Goal: Task Accomplishment & Management: Manage account settings

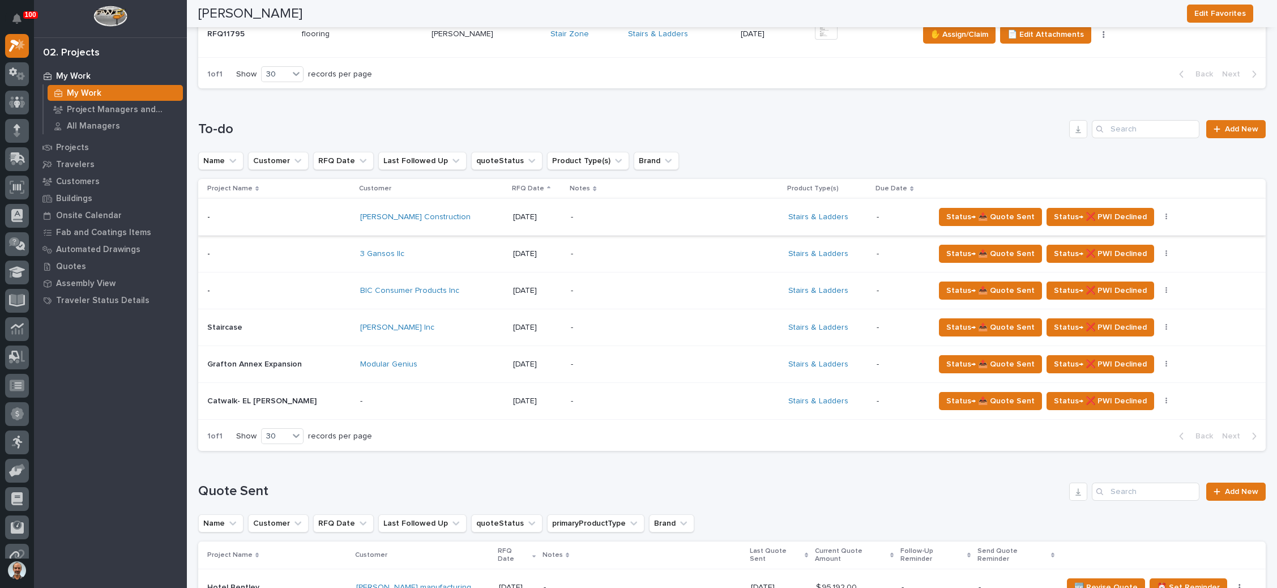
scroll to position [340, 0]
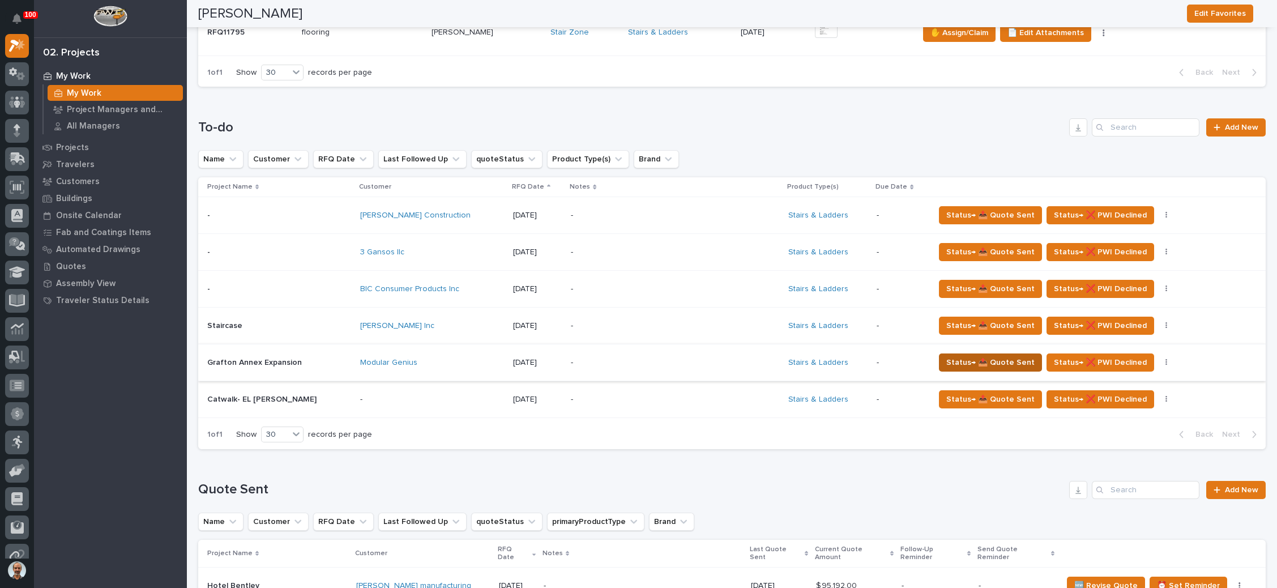
click at [970, 353] on button "Status→ 📤 Quote Sent" at bounding box center [990, 362] width 103 height 18
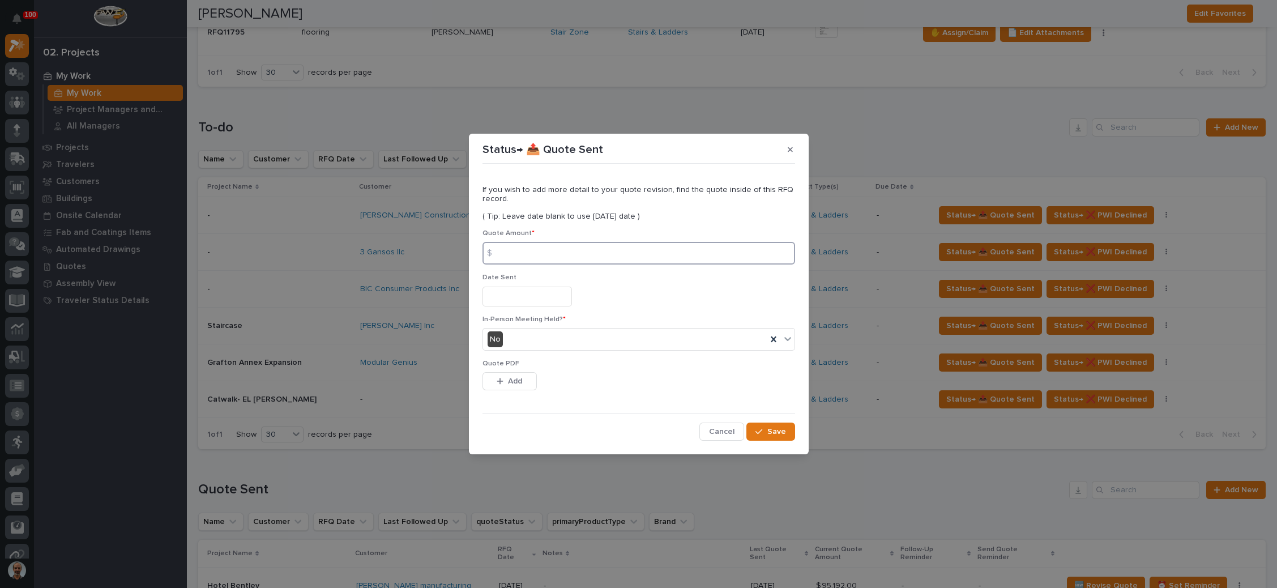
click at [602, 255] on input at bounding box center [638, 253] width 313 height 23
type input "89062"
click at [520, 304] on input "text" at bounding box center [526, 297] width 89 height 20
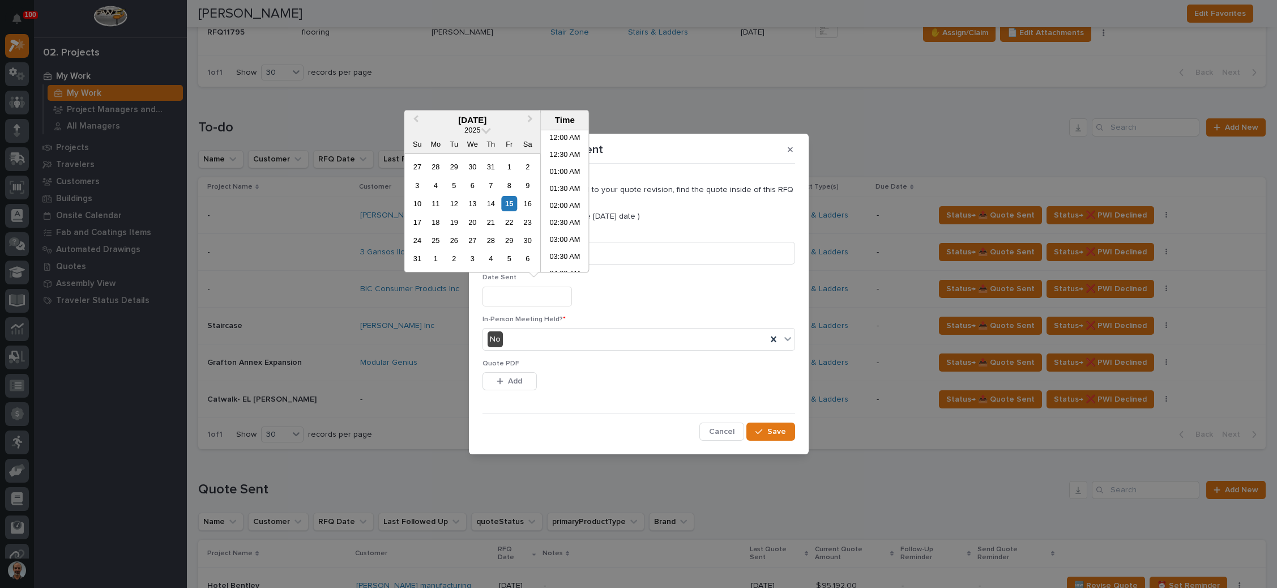
scroll to position [294, 0]
click at [509, 203] on div "15" at bounding box center [509, 203] width 15 height 15
type input "**********"
click at [504, 377] on div "button" at bounding box center [502, 381] width 11 height 8
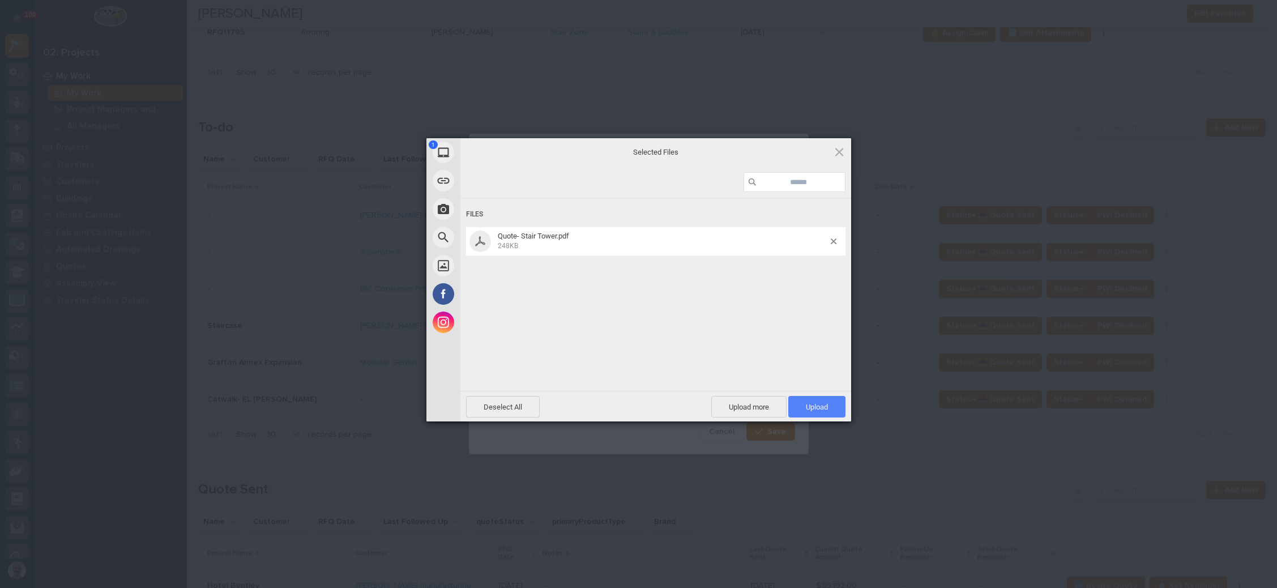
click at [806, 403] on span "Upload 1" at bounding box center [817, 407] width 22 height 8
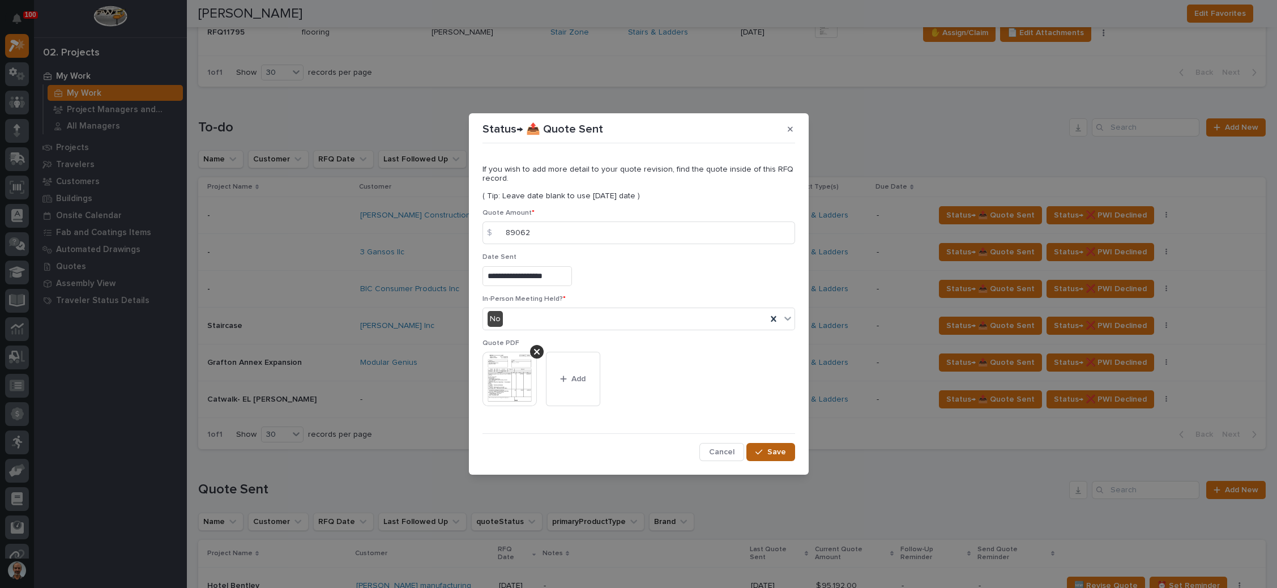
click at [775, 452] on span "Save" at bounding box center [776, 452] width 19 height 10
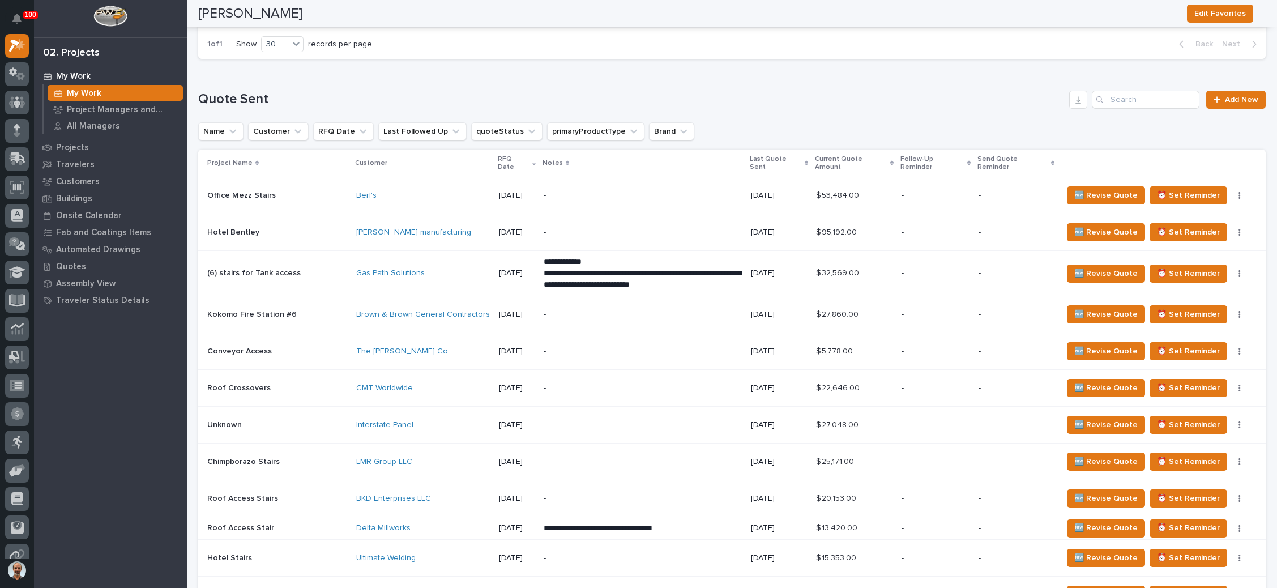
scroll to position [679, 0]
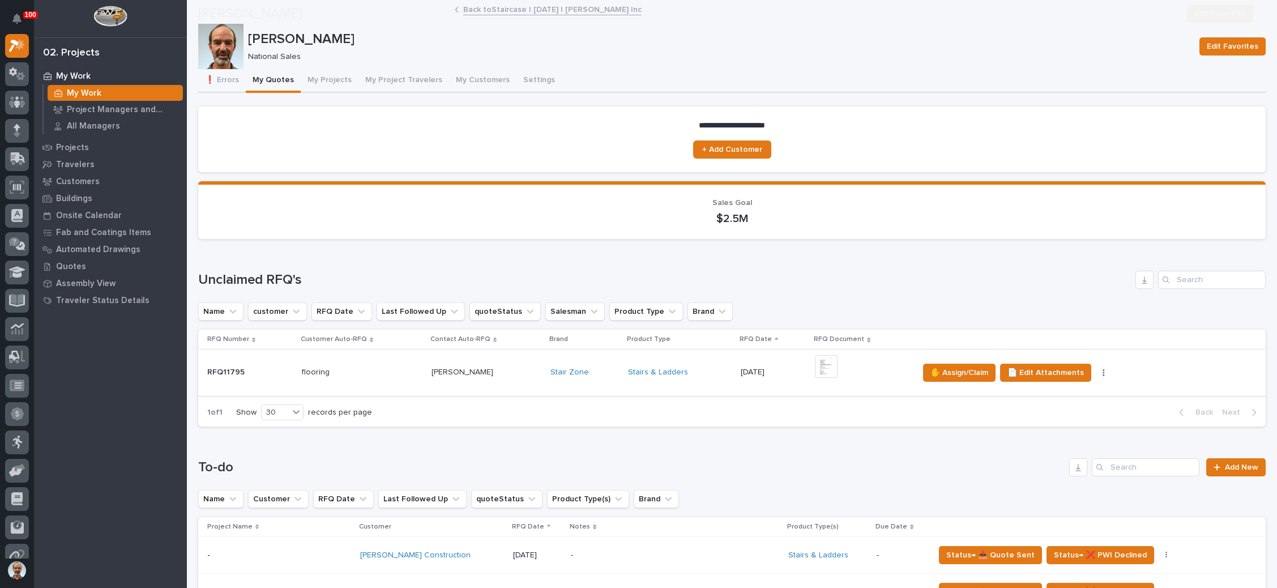
scroll to position [595, 0]
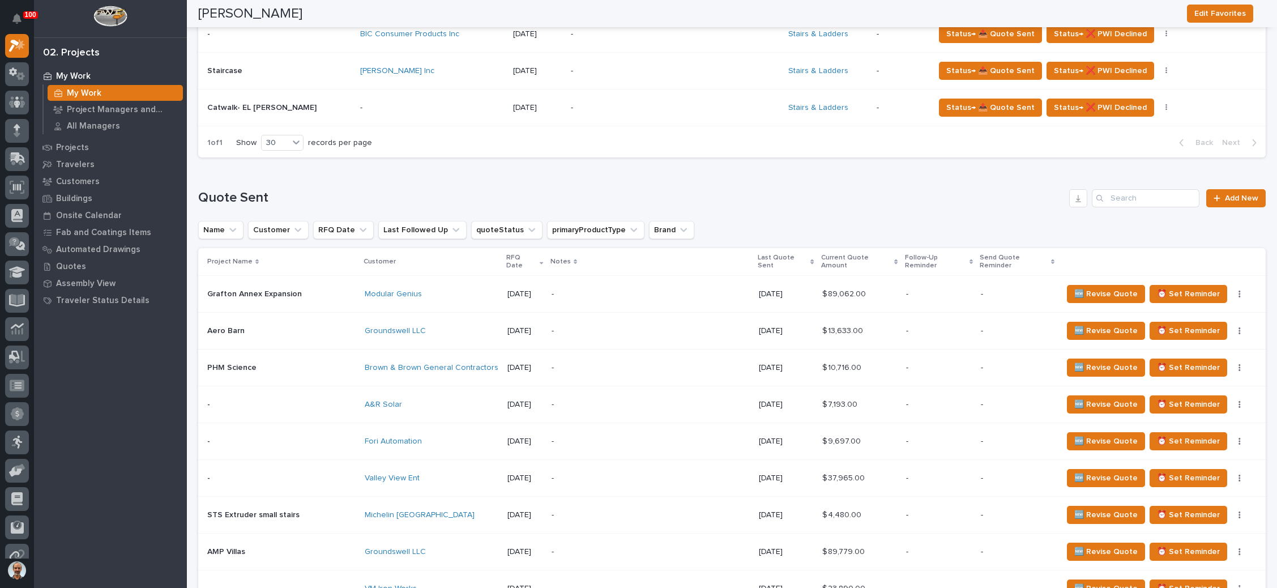
click at [619, 289] on p "-" at bounding box center [650, 294] width 198 height 10
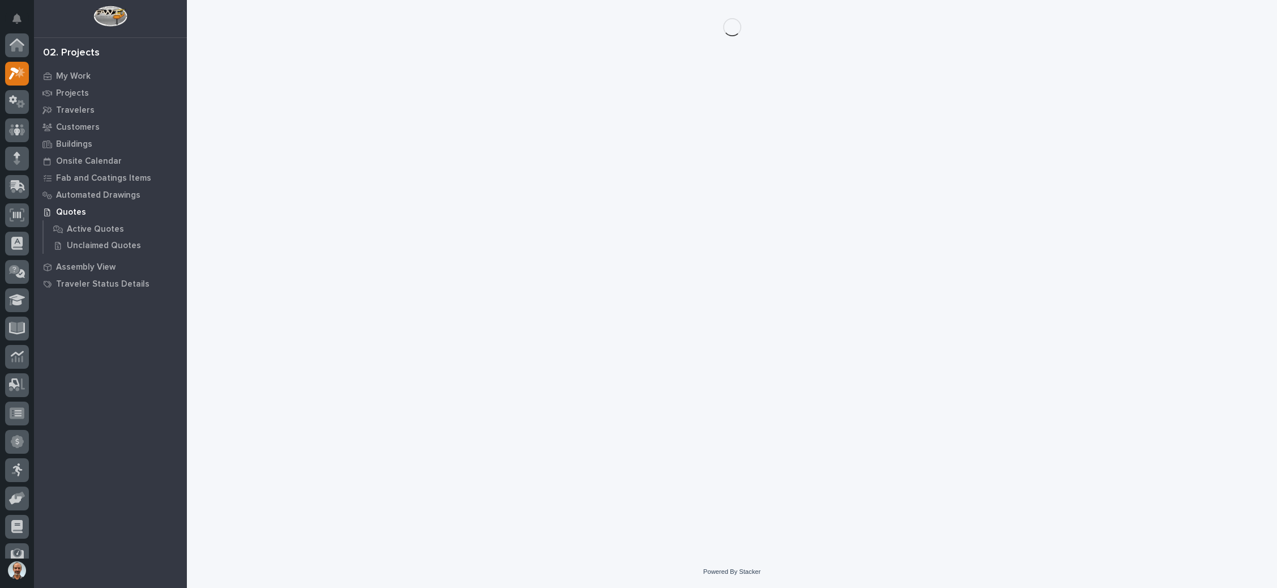
scroll to position [28, 0]
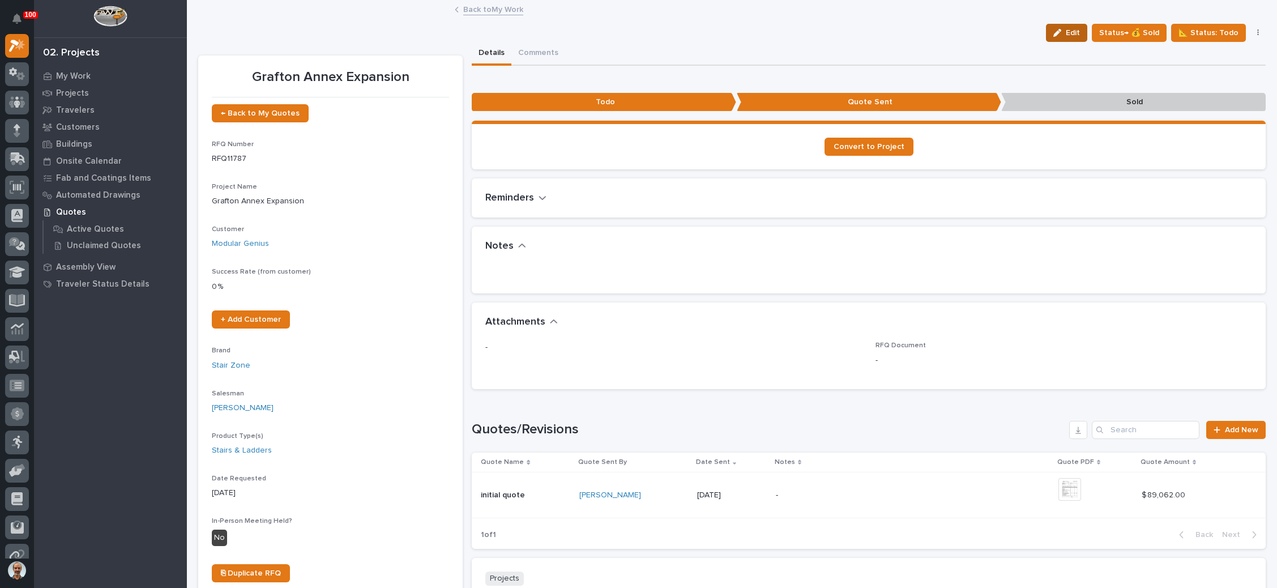
click at [1060, 30] on button "Edit" at bounding box center [1066, 33] width 41 height 18
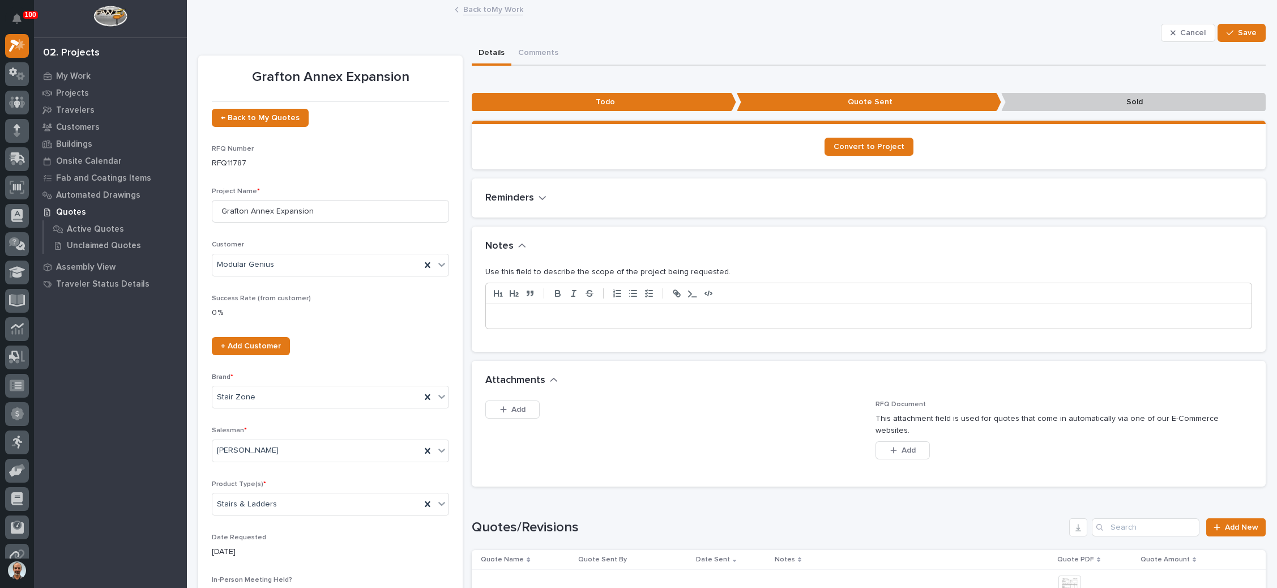
click at [537, 312] on p at bounding box center [868, 316] width 749 height 11
drag, startPoint x: 1219, startPoint y: 35, endPoint x: 1205, endPoint y: 30, distance: 14.5
click at [1217, 36] on button "Save" at bounding box center [1241, 33] width 48 height 18
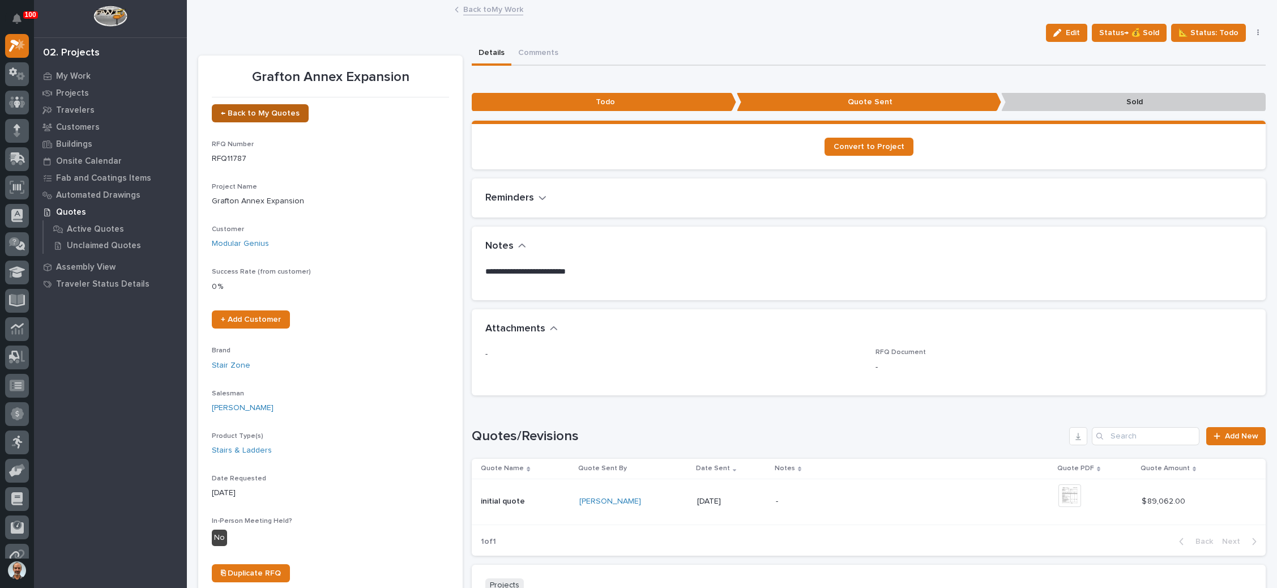
click at [280, 110] on span "← Back to My Quotes" at bounding box center [260, 113] width 79 height 8
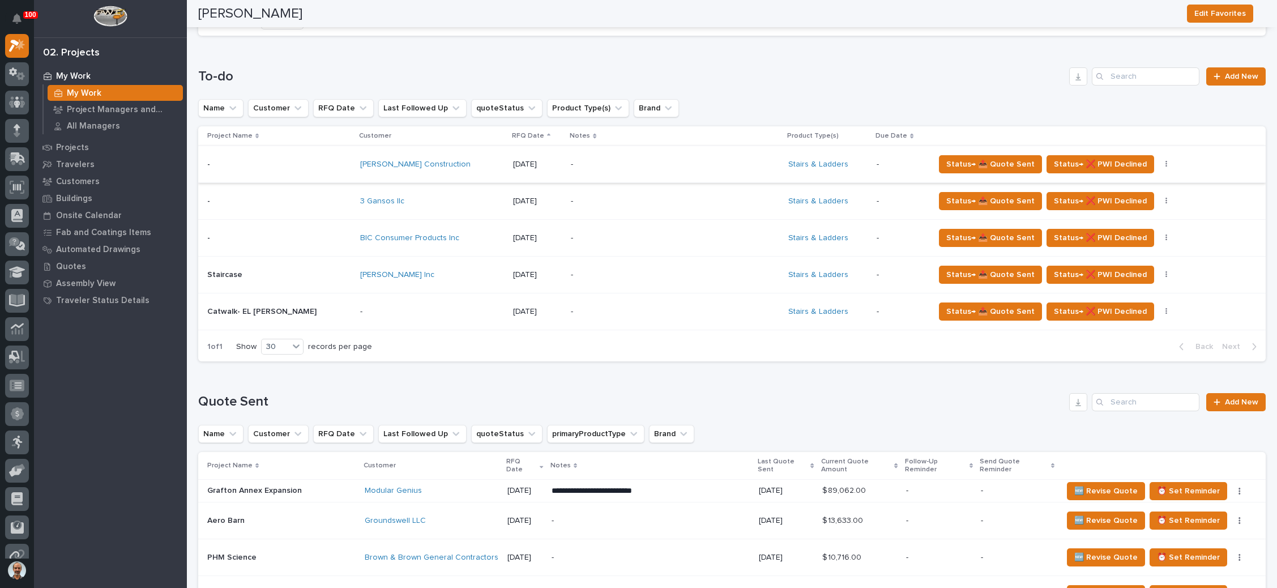
scroll to position [340, 0]
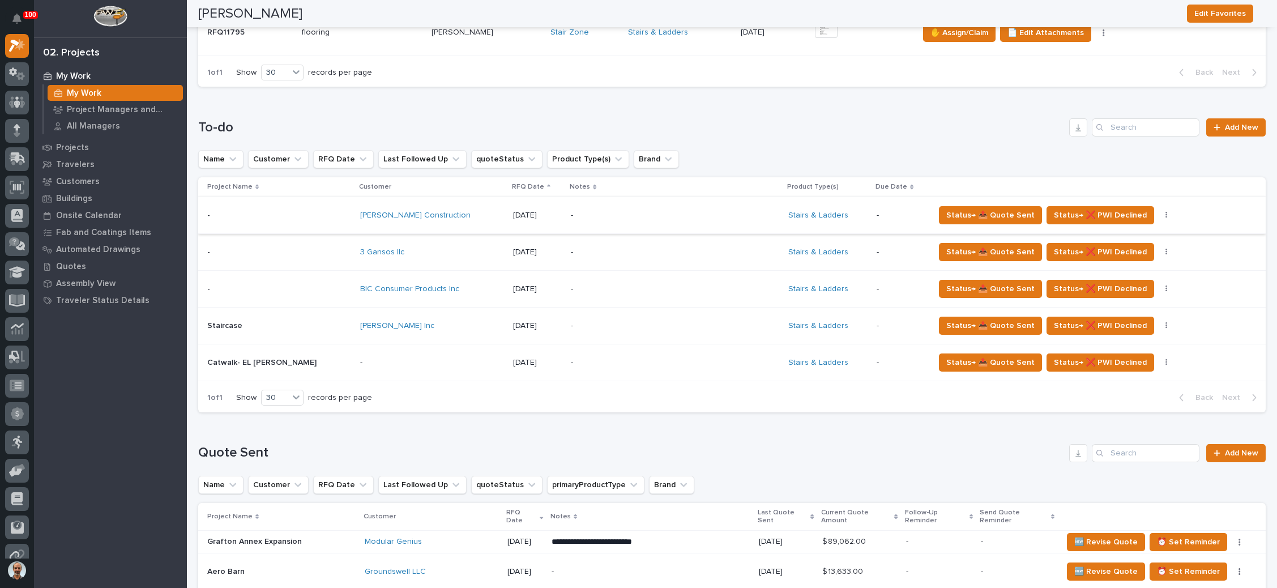
click at [606, 323] on p "-" at bounding box center [670, 326] width 198 height 10
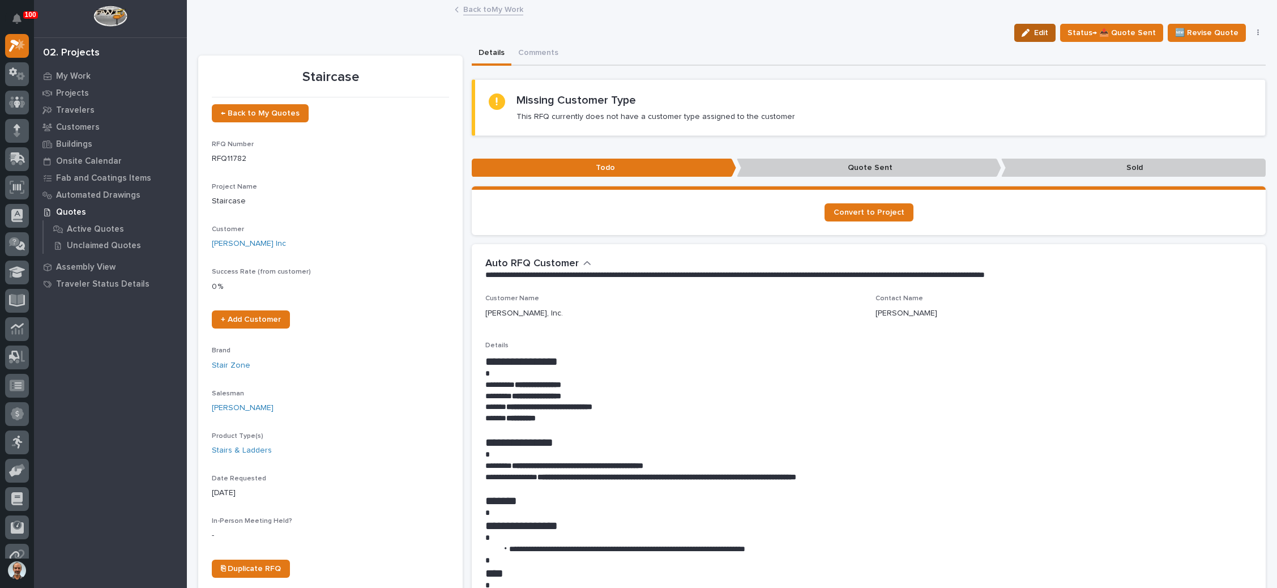
click at [1041, 29] on span "Edit" at bounding box center [1041, 33] width 14 height 10
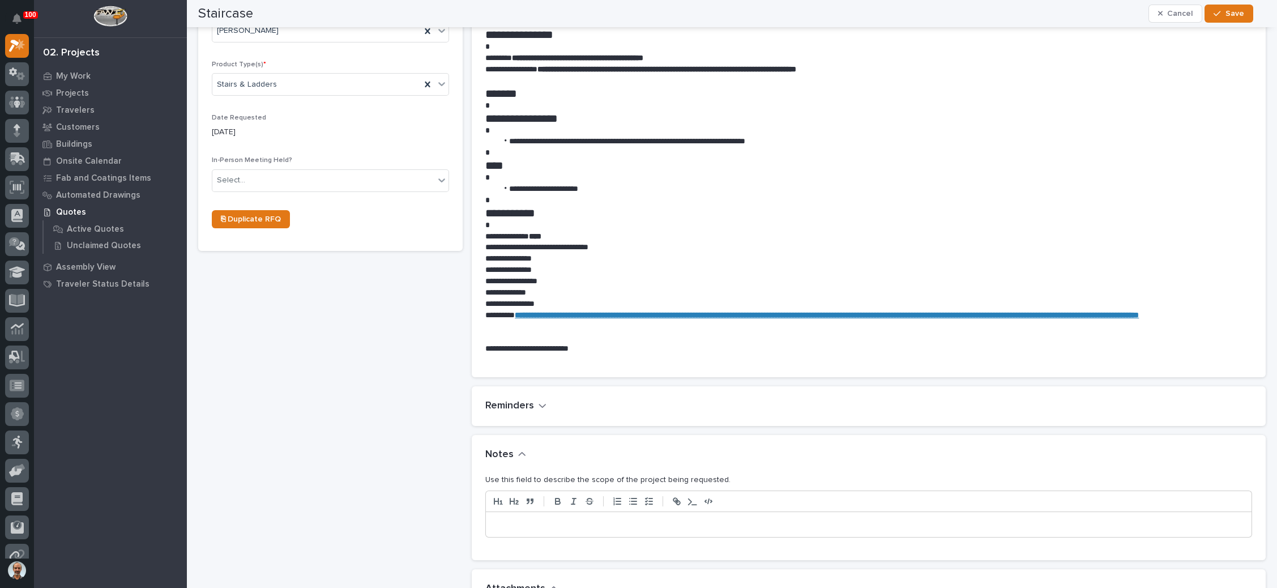
scroll to position [510, 0]
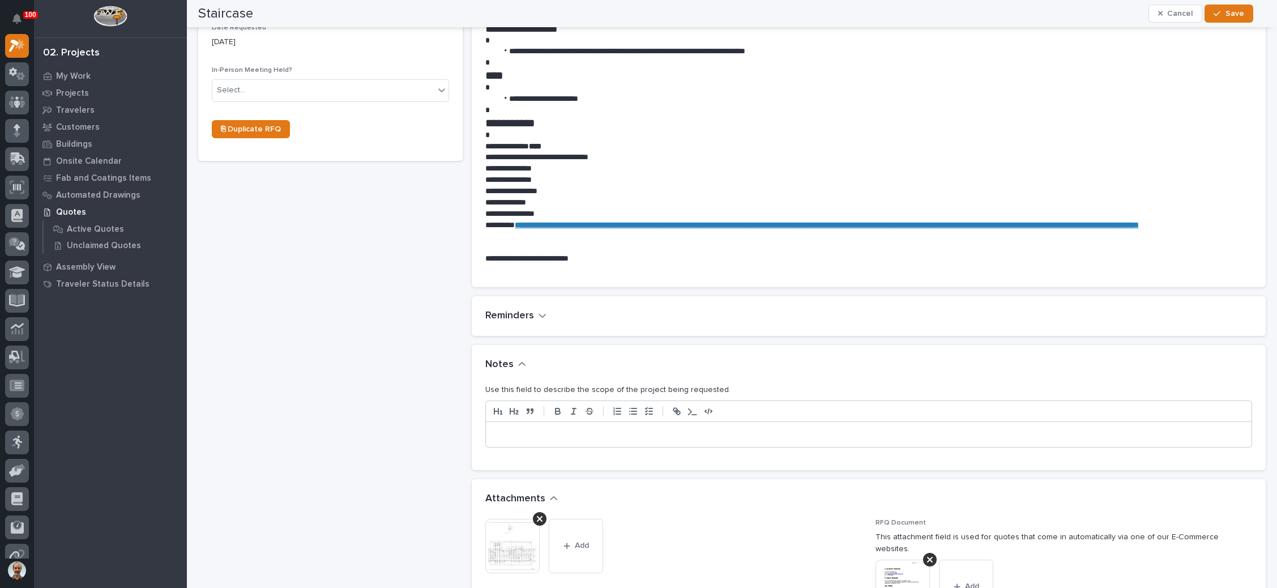
click at [533, 430] on p at bounding box center [868, 434] width 749 height 11
click at [1218, 12] on icon "button" at bounding box center [1216, 14] width 7 height 8
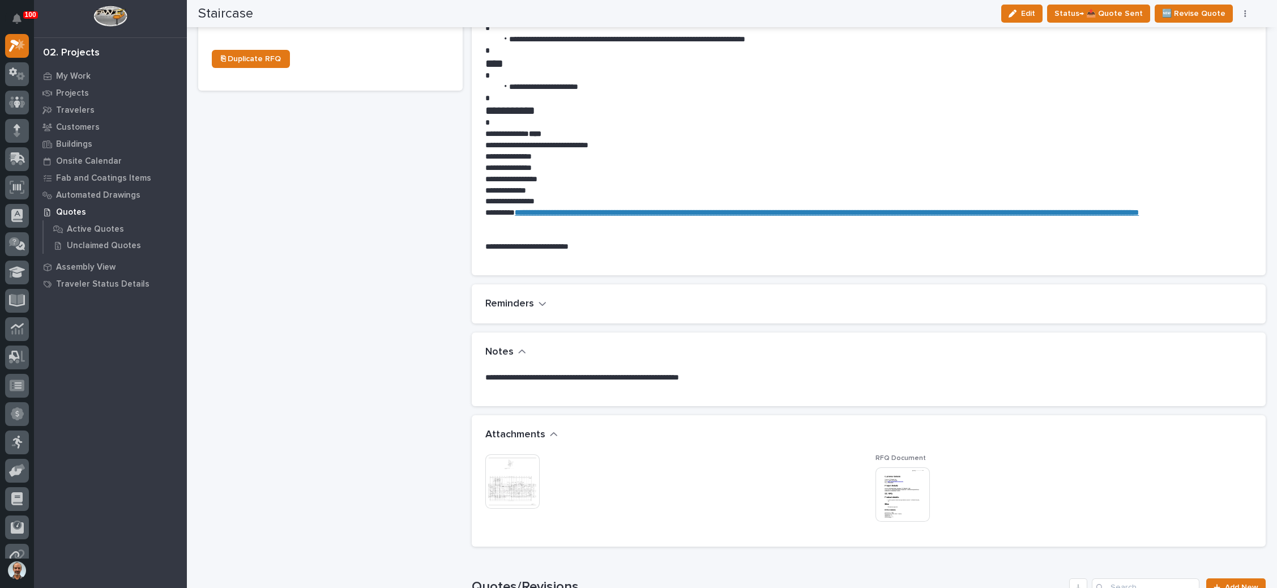
scroll to position [466, 0]
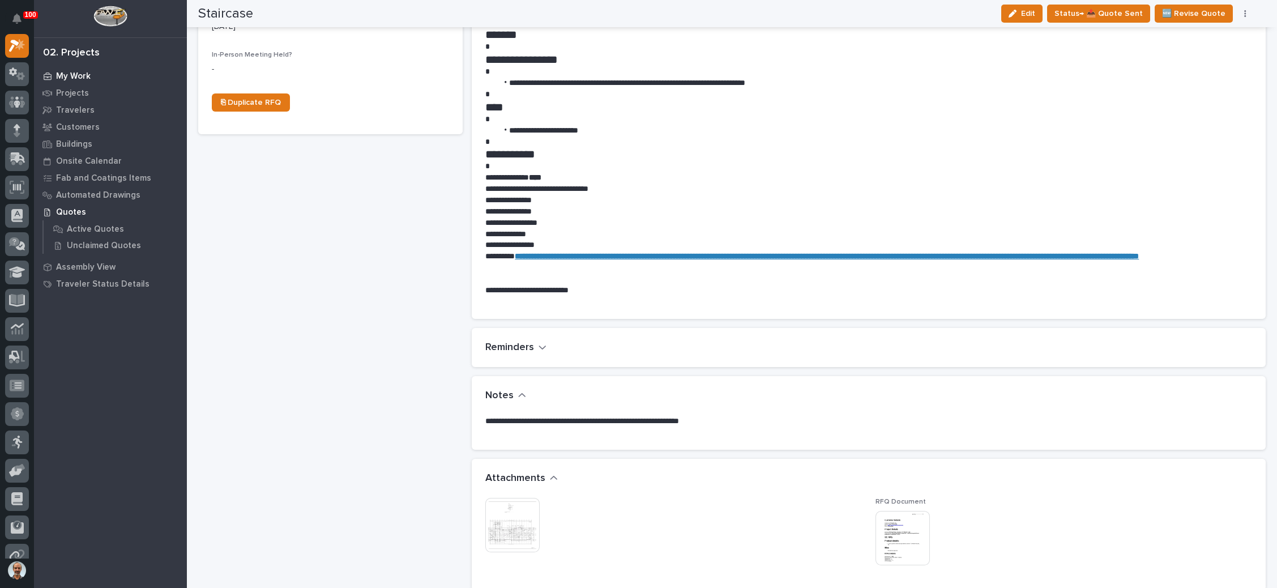
click at [82, 73] on p "My Work" at bounding box center [73, 76] width 35 height 10
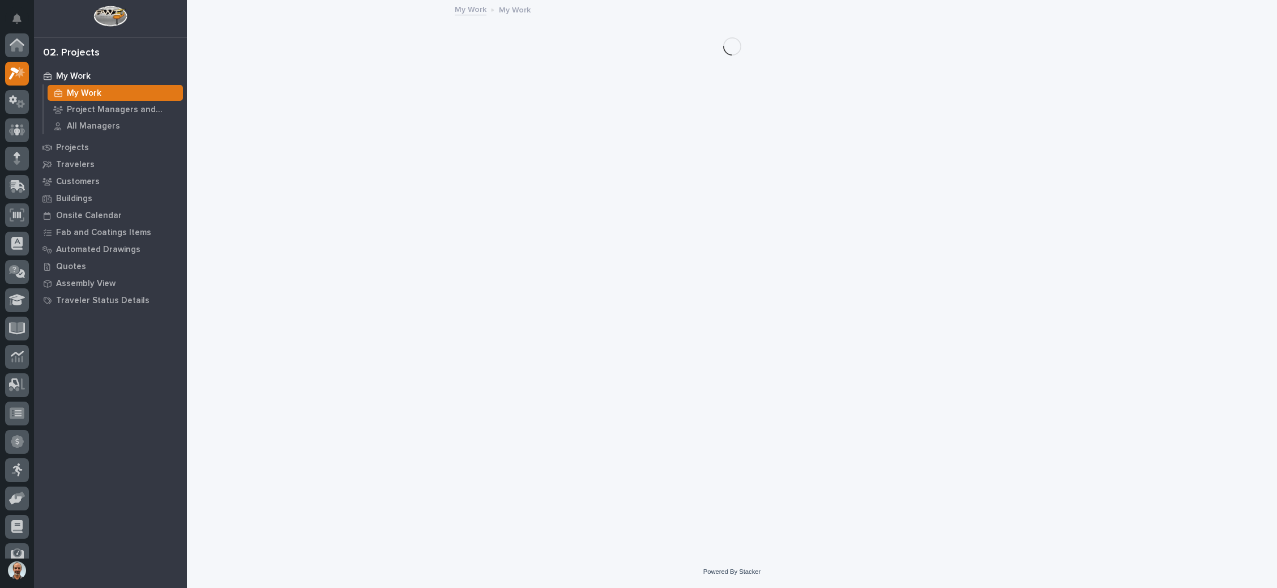
scroll to position [28, 0]
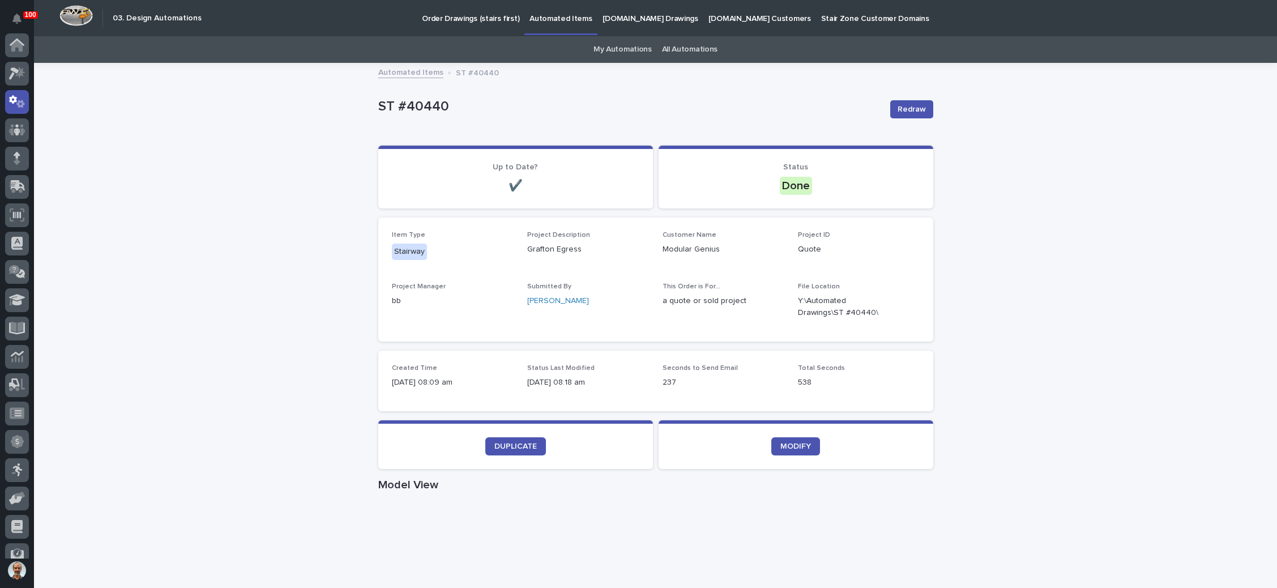
scroll to position [56, 0]
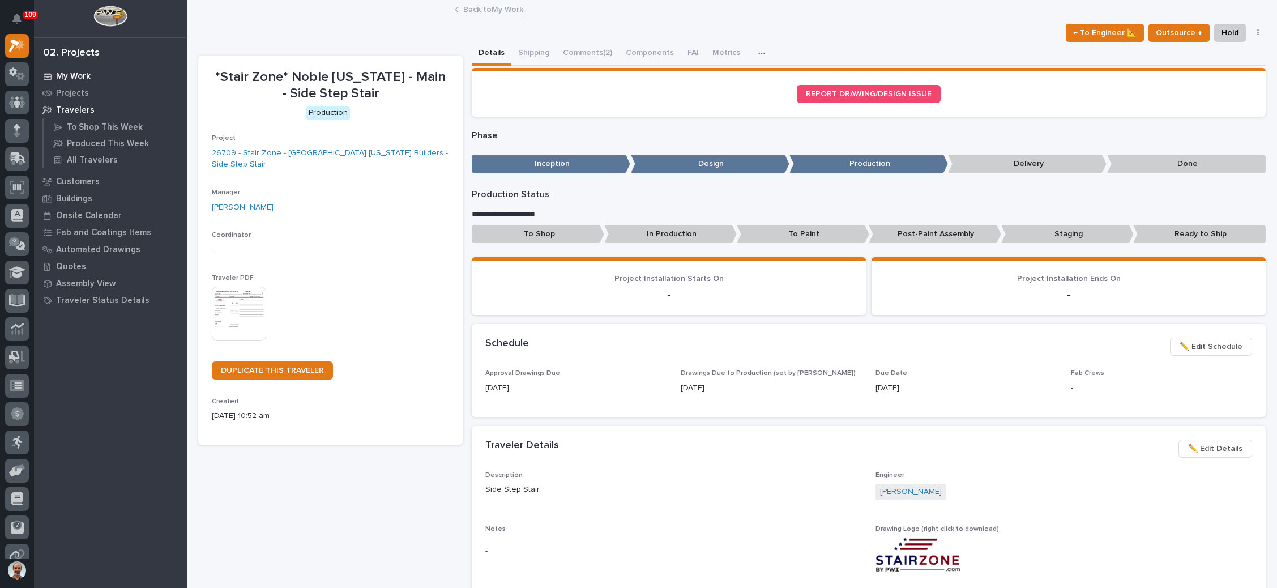
click at [85, 70] on div "My Work" at bounding box center [110, 76] width 147 height 16
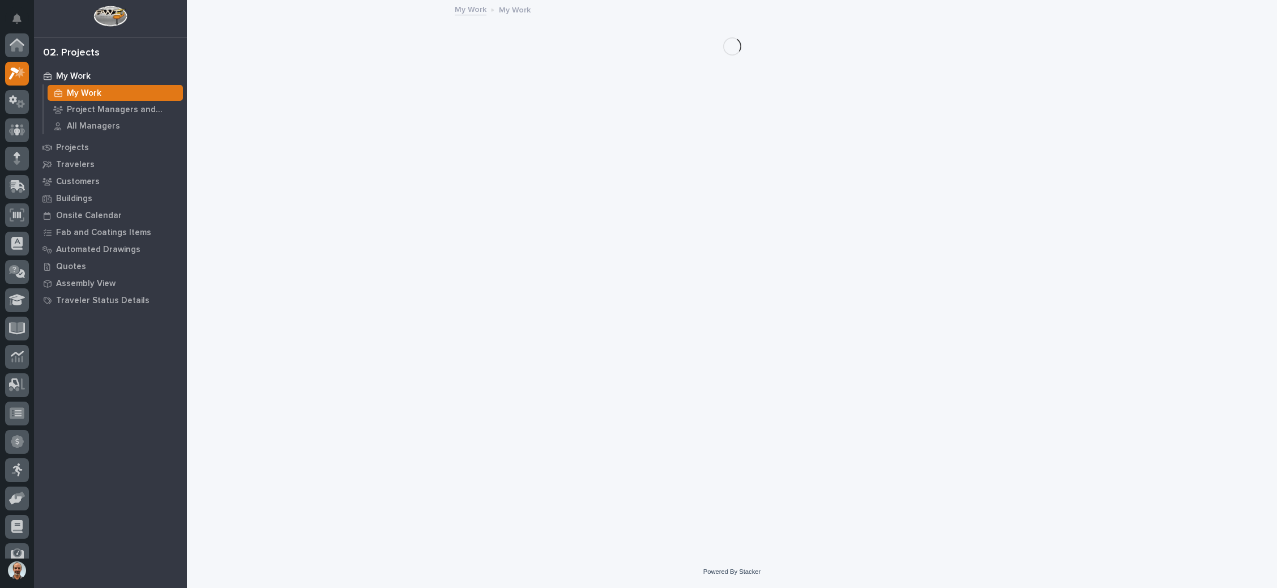
scroll to position [28, 0]
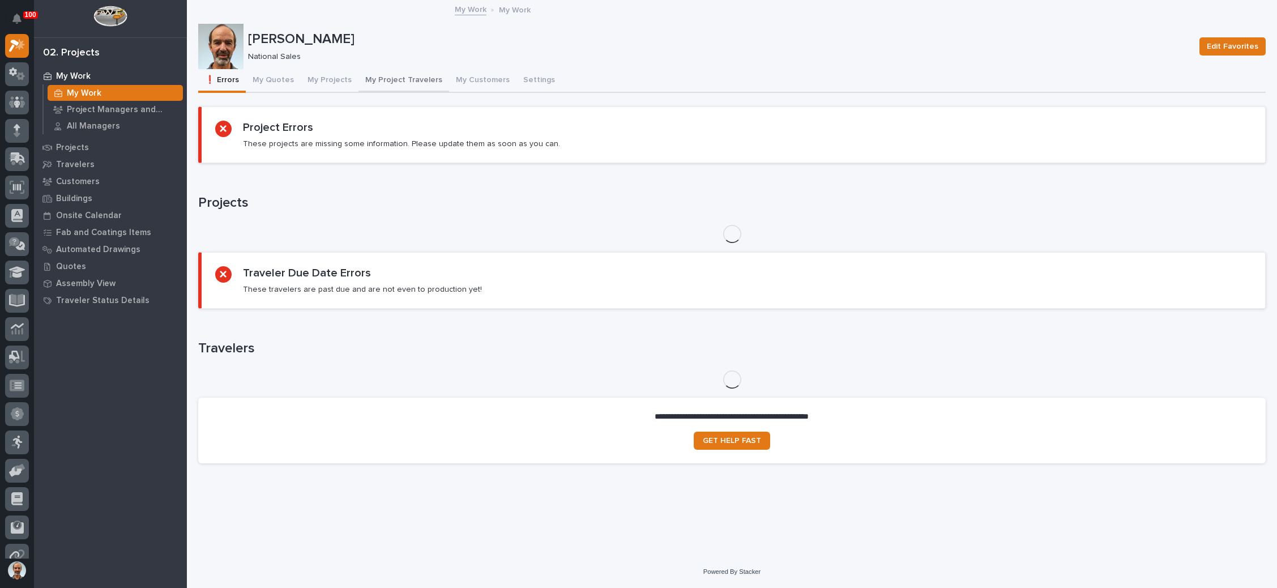
click at [398, 76] on button "My Project Travelers" at bounding box center [403, 81] width 91 height 24
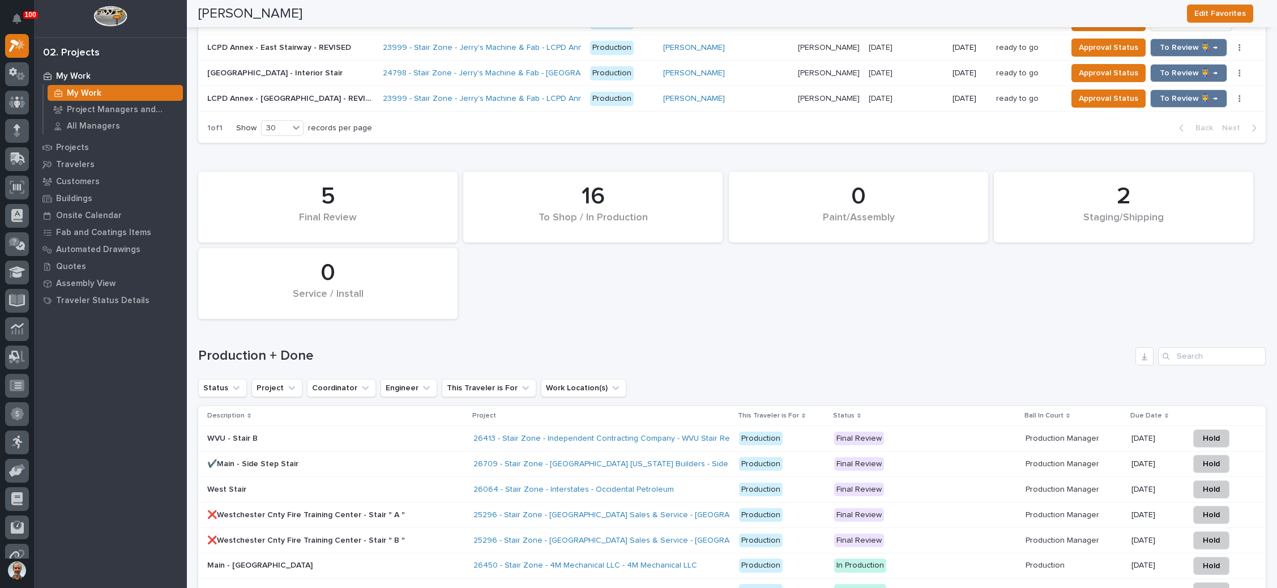
scroll to position [1614, 0]
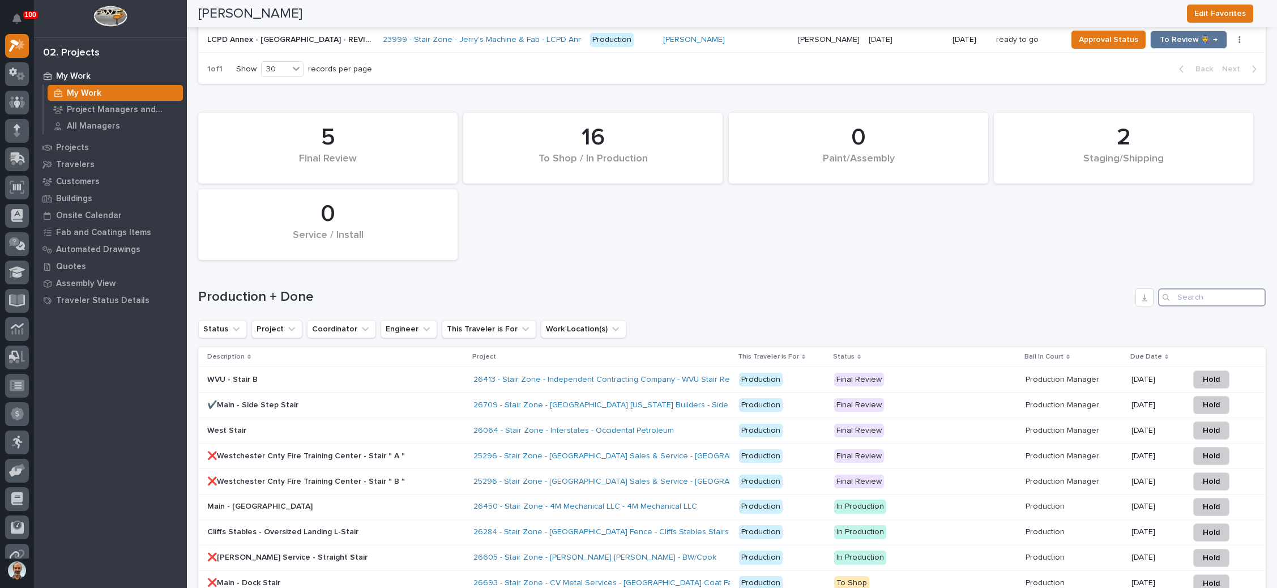
click at [1169, 288] on input "Search" at bounding box center [1212, 297] width 108 height 18
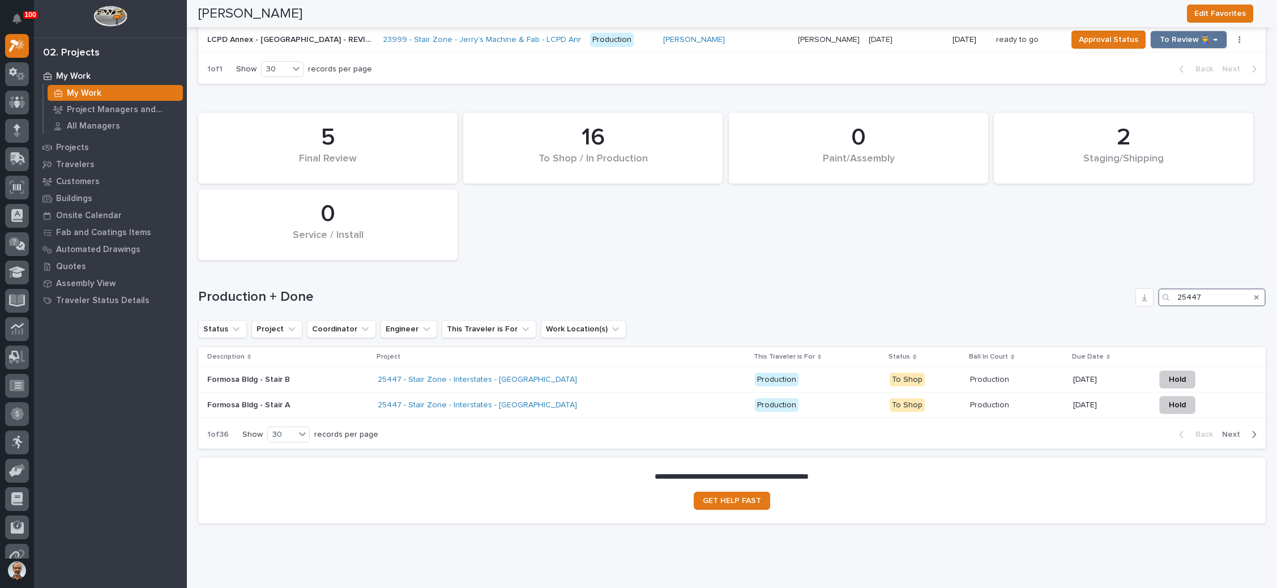
scroll to position [1583, 0]
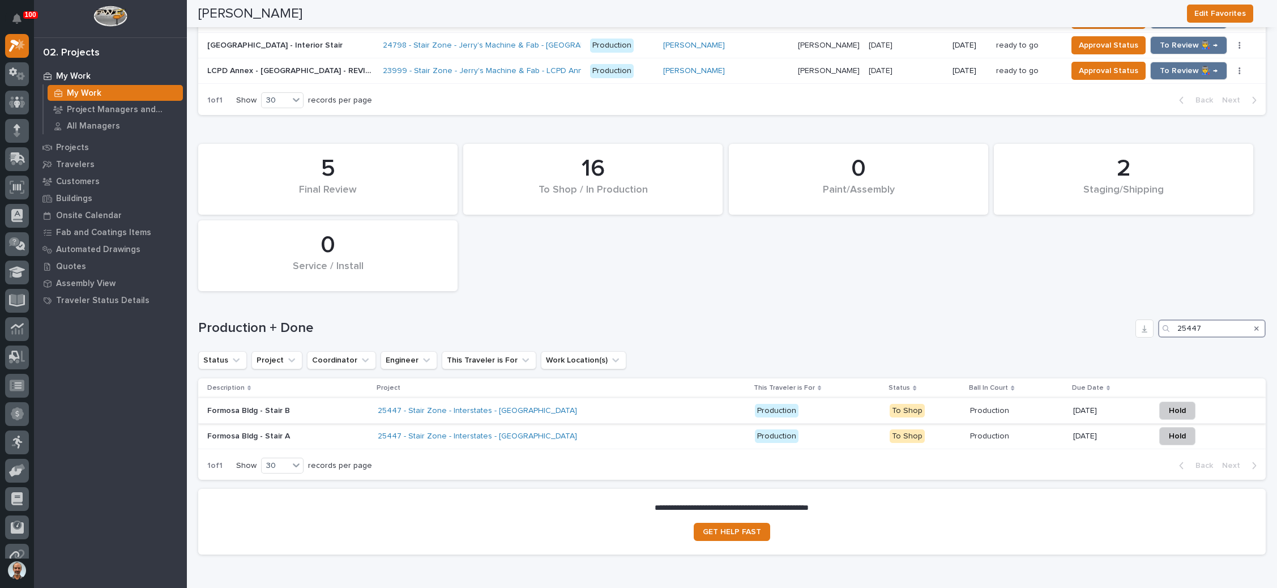
type input "25447"
click at [641, 401] on div "25447 - Stair Zone - Interstates - Formosa E House" at bounding box center [562, 410] width 368 height 19
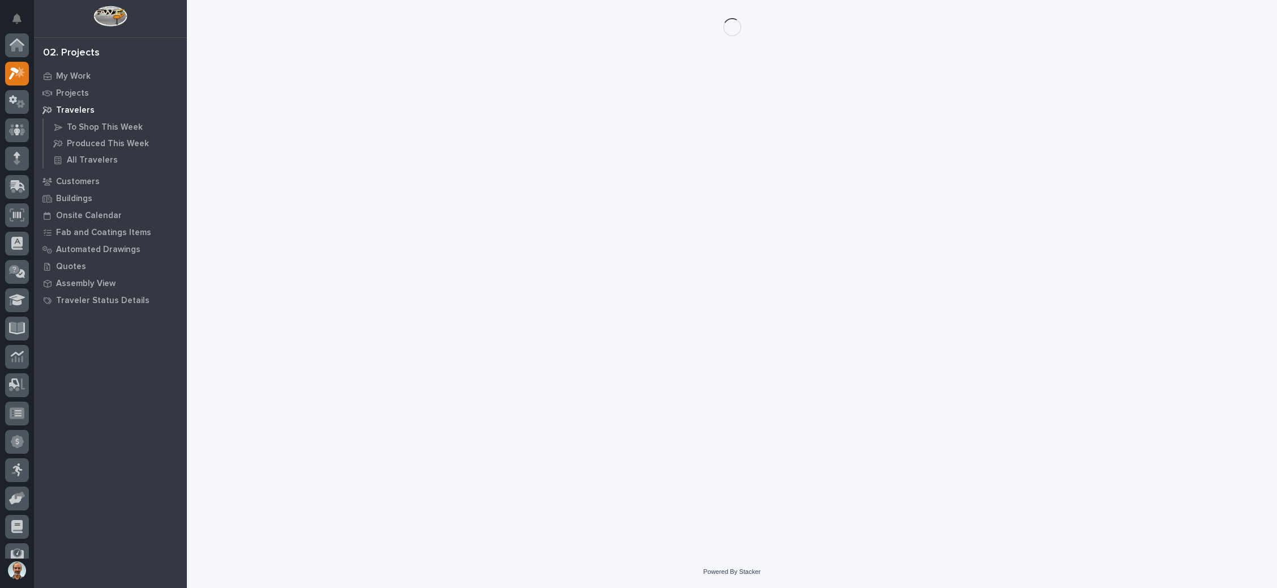
scroll to position [28, 0]
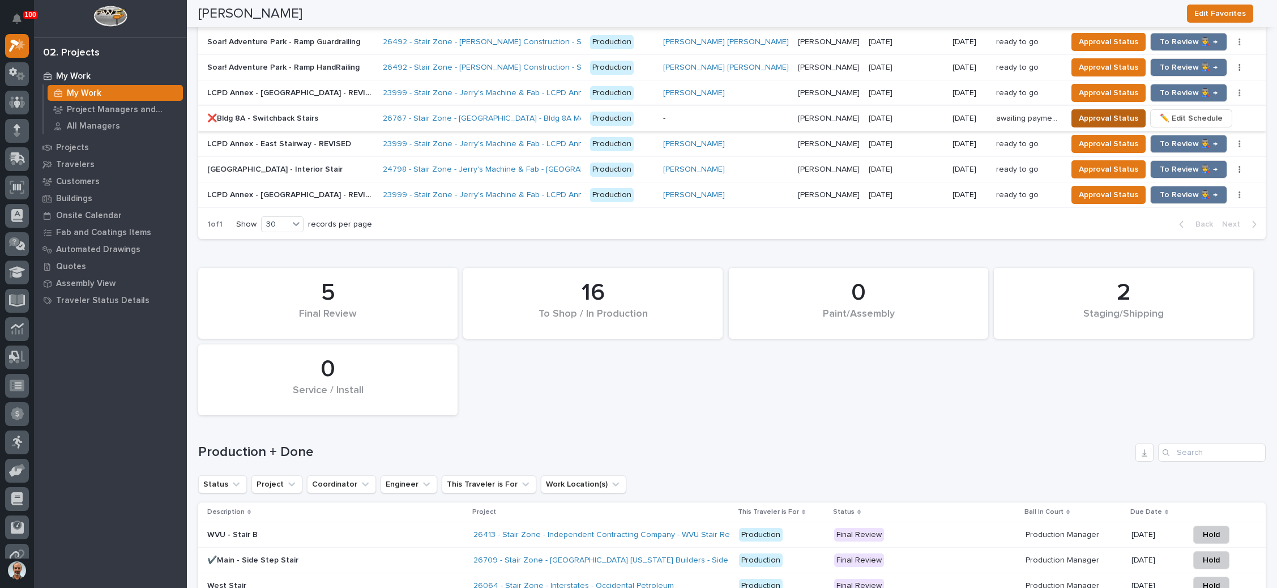
scroll to position [1529, 0]
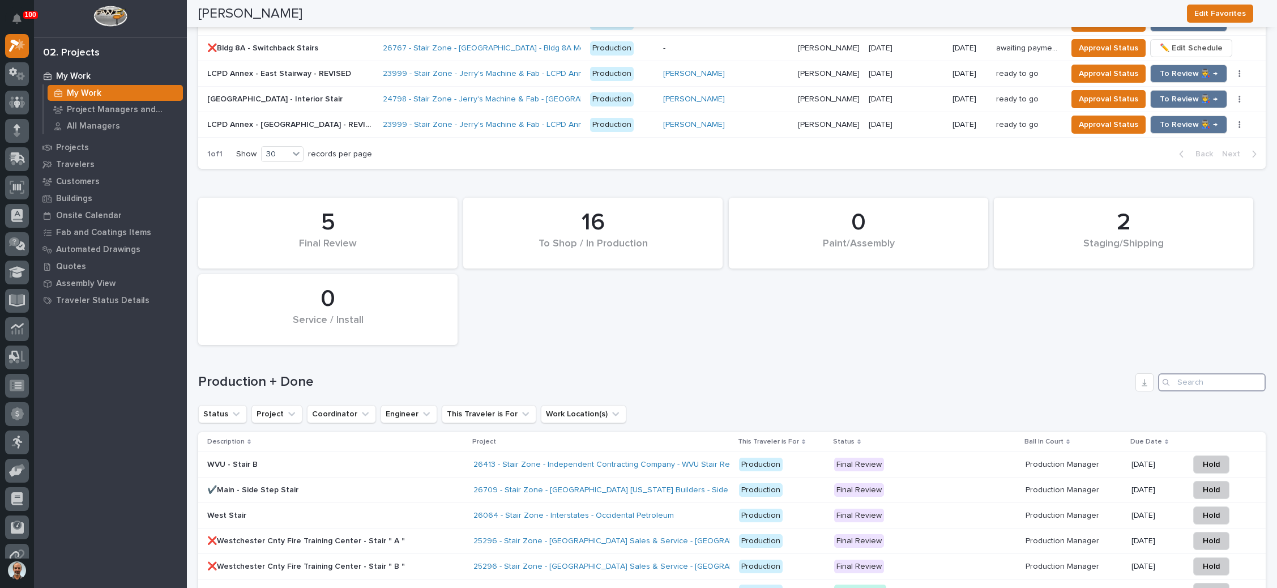
click at [1191, 373] on input "Search" at bounding box center [1212, 382] width 108 height 18
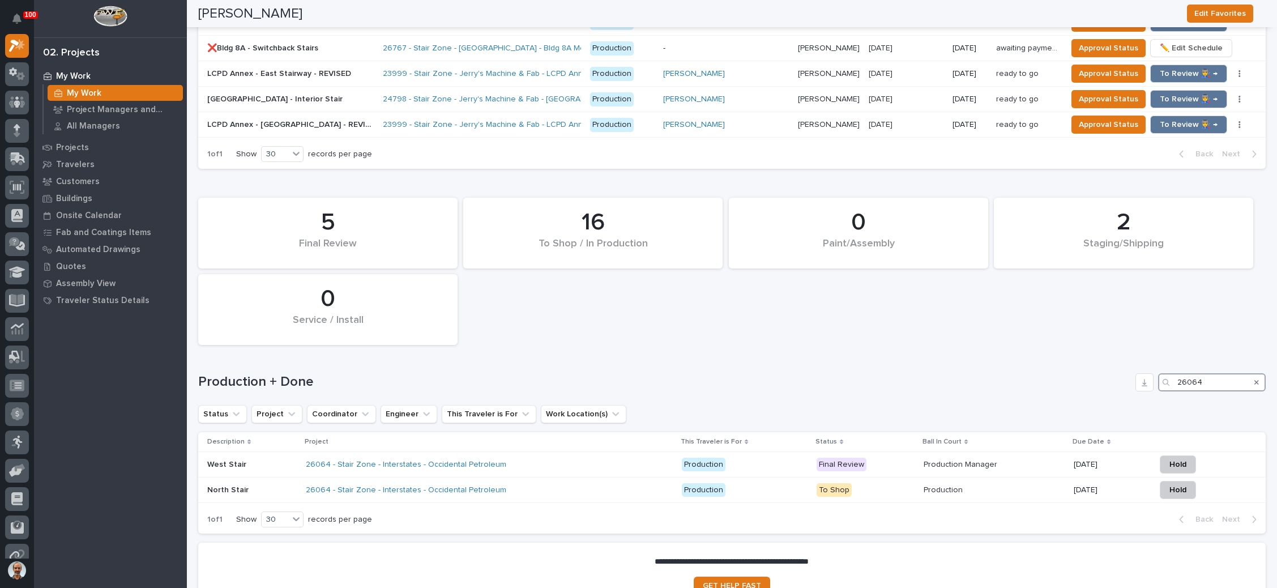
type input "26064"
